Goal: Task Accomplishment & Management: Understand process/instructions

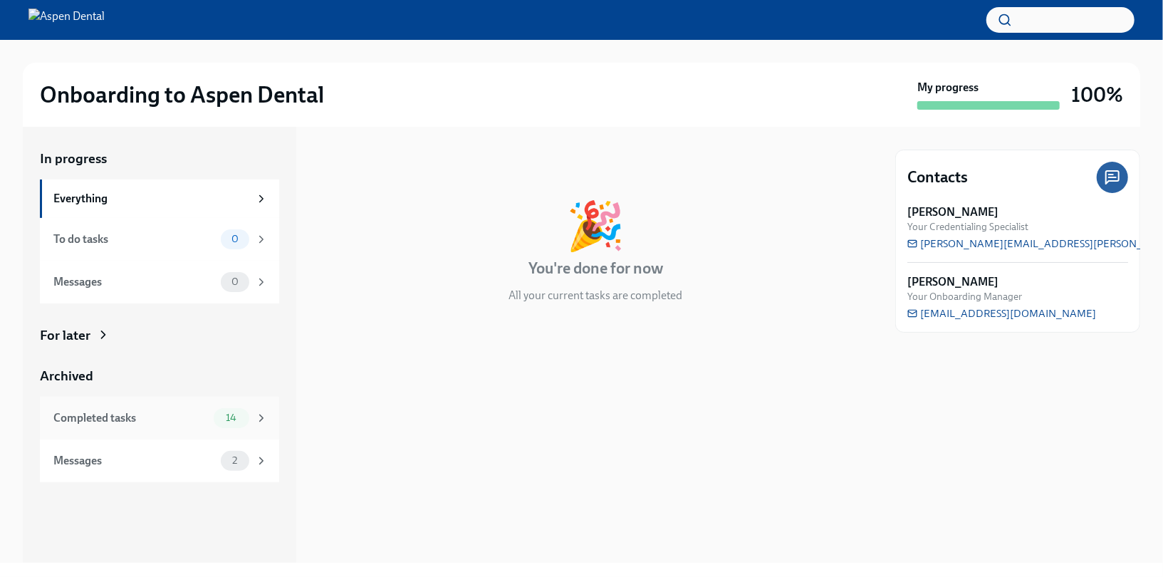
click at [184, 423] on div "Completed tasks" at bounding box center [130, 418] width 155 height 16
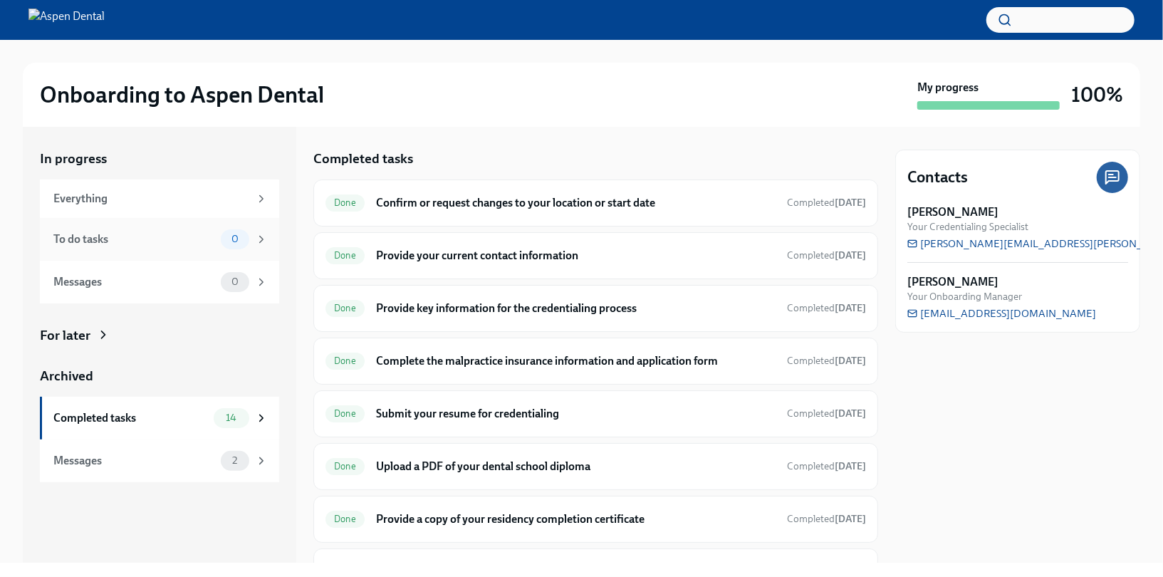
click at [172, 241] on div "To do tasks" at bounding box center [134, 239] width 162 height 16
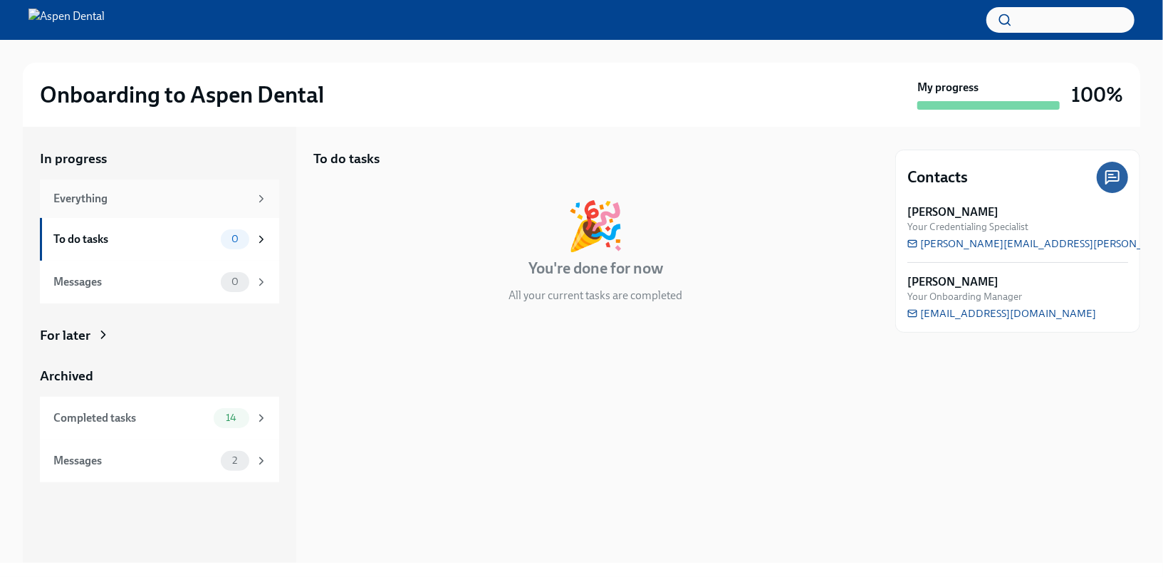
click at [188, 193] on div "Everything" at bounding box center [151, 199] width 196 height 16
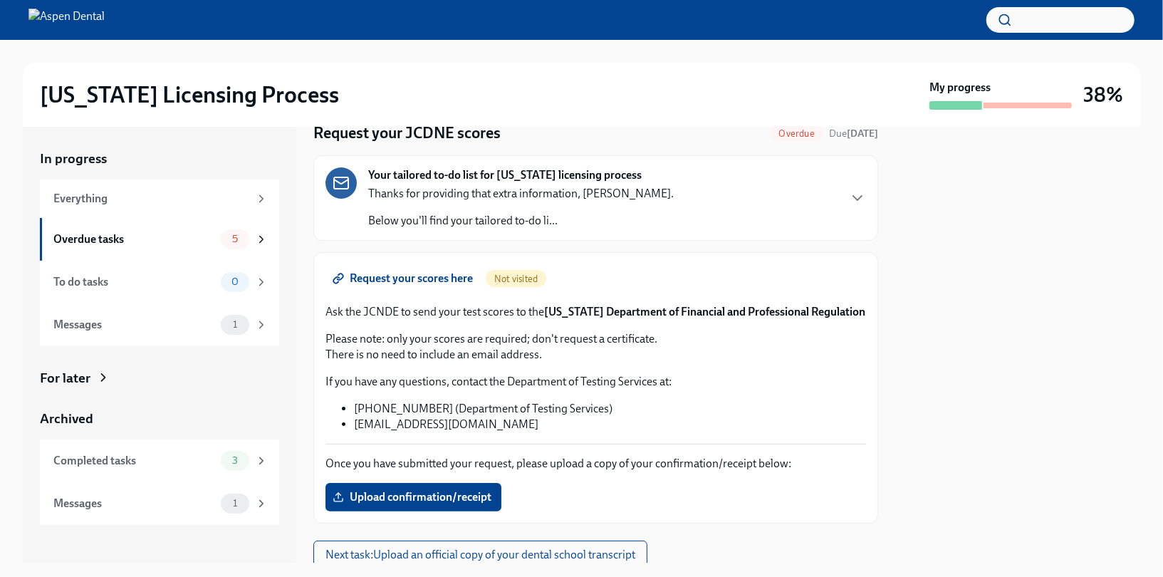
scroll to position [50, 0]
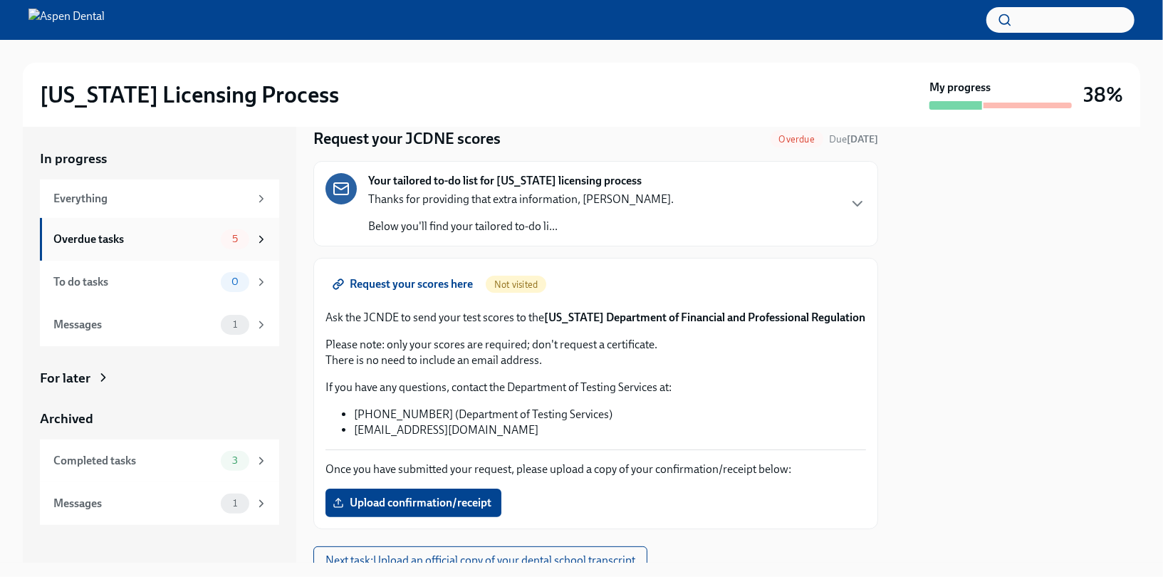
click at [194, 241] on div "Overdue tasks" at bounding box center [134, 239] width 162 height 16
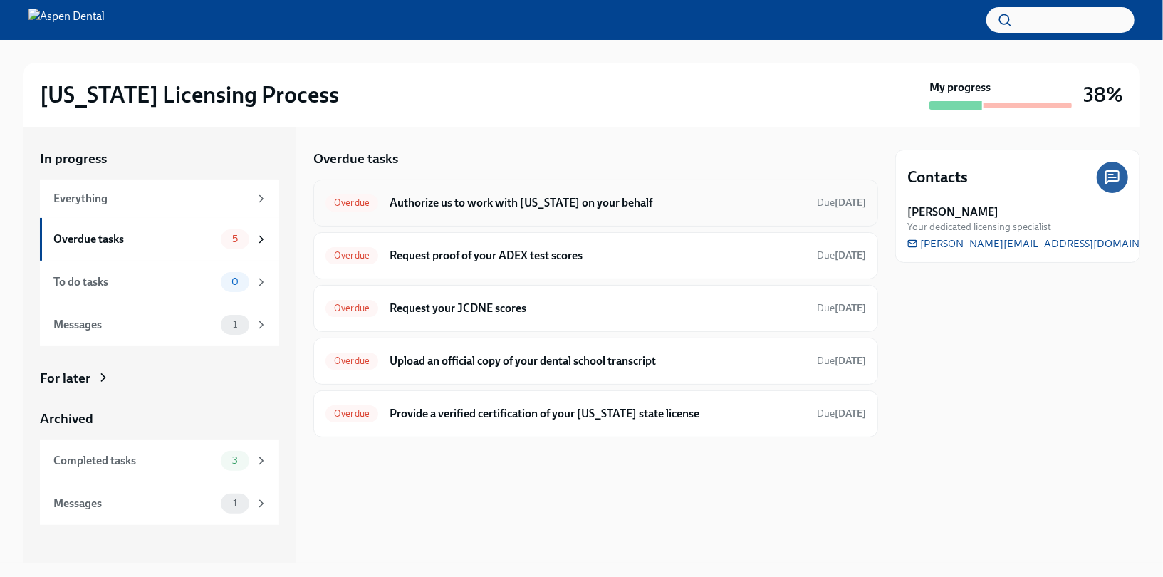
click at [409, 198] on h6 "Authorize us to work with [US_STATE] on your behalf" at bounding box center [597, 203] width 416 height 16
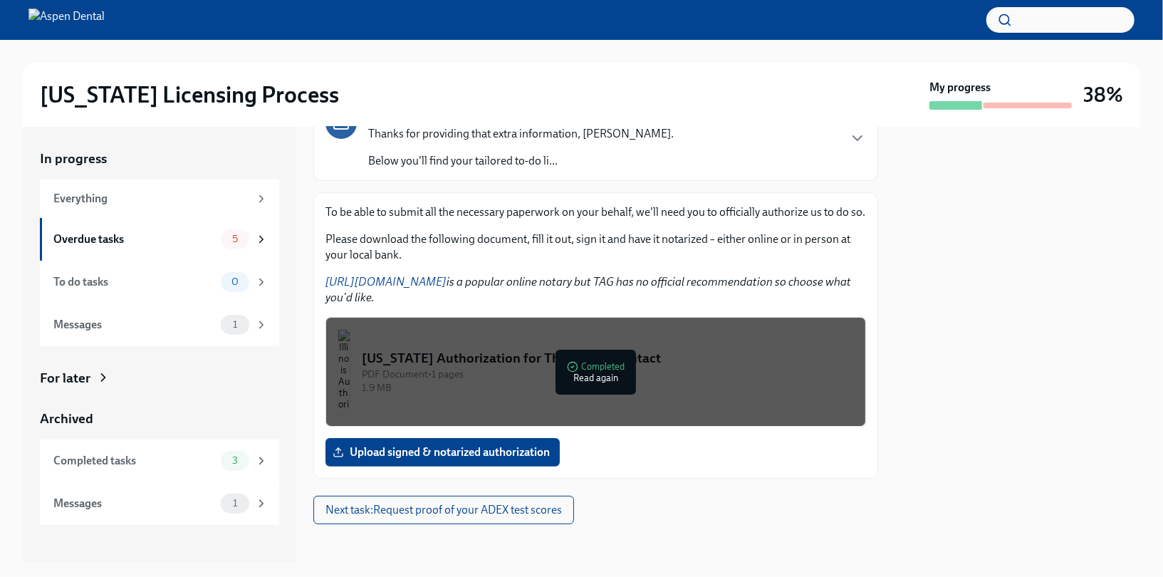
scroll to position [120, 0]
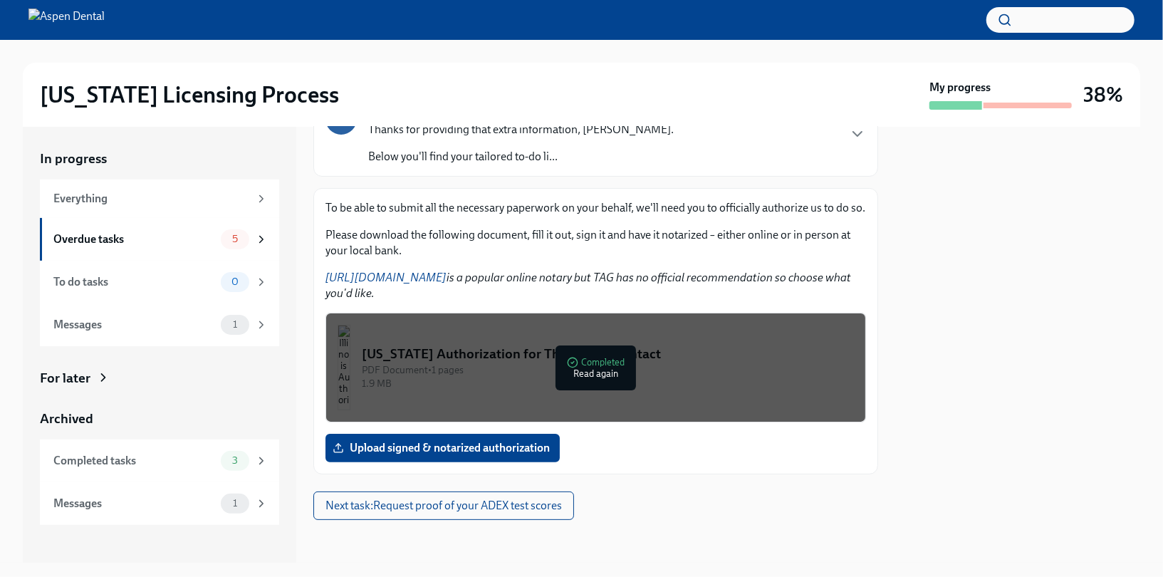
click at [415, 373] on div "PDF Document • 1 pages" at bounding box center [608, 370] width 492 height 14
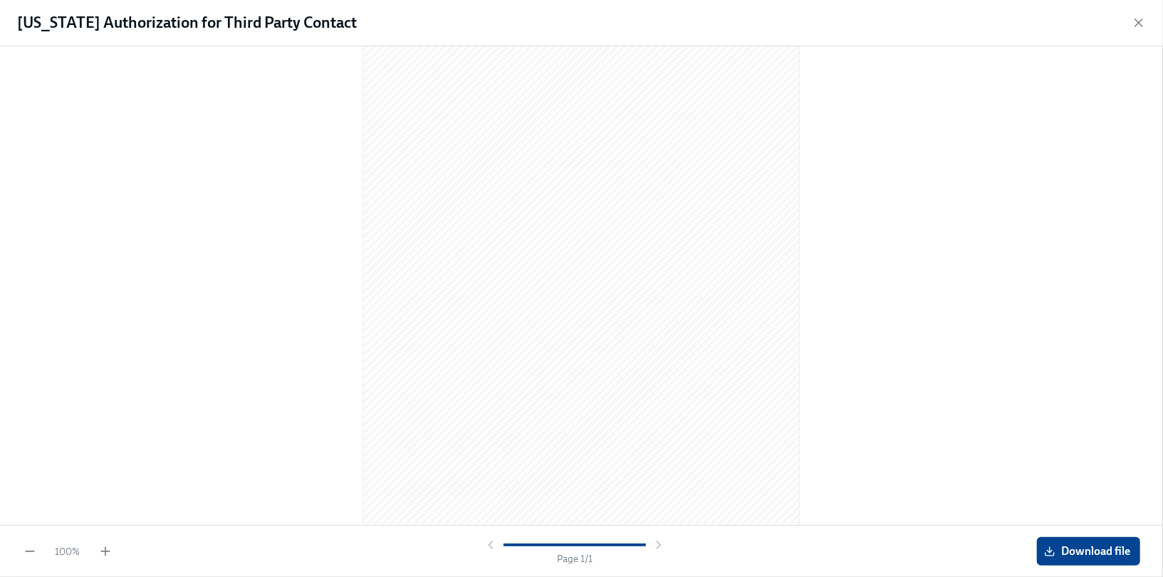
scroll to position [109, 0]
click at [1070, 550] on span "Download file" at bounding box center [1088, 551] width 83 height 14
